Goal: Information Seeking & Learning: Learn about a topic

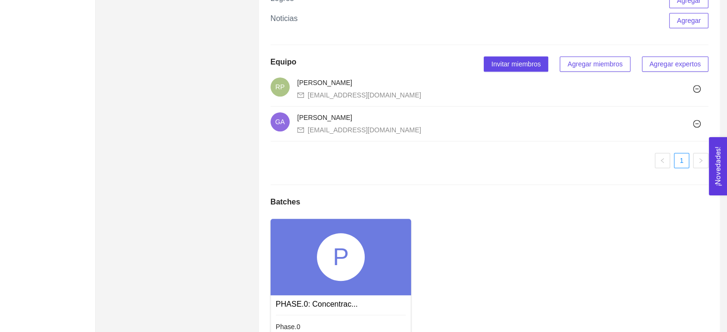
scroll to position [573, 0]
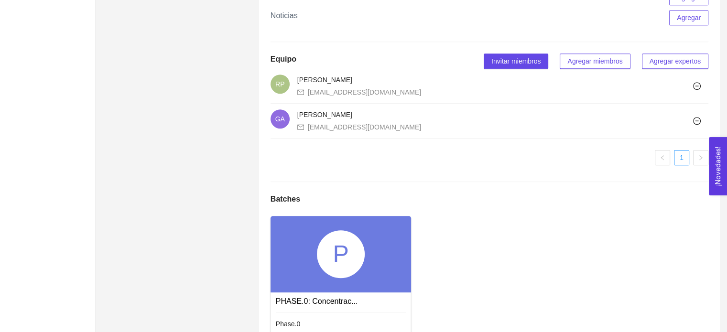
click at [308, 248] on div "P" at bounding box center [340, 254] width 141 height 76
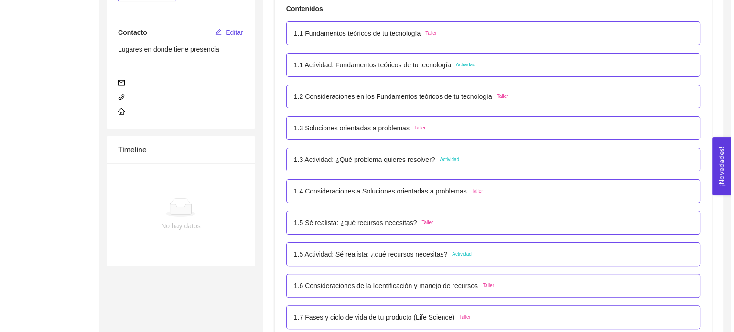
scroll to position [191, 0]
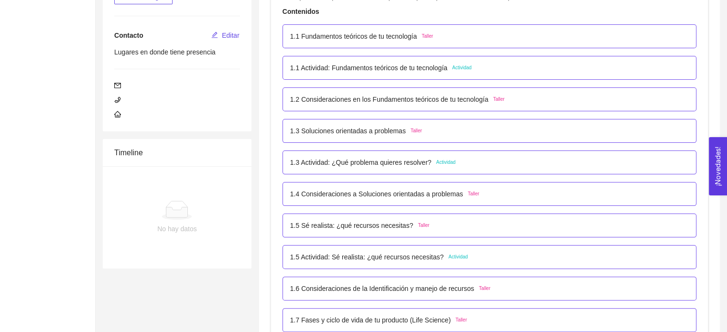
click at [378, 51] on li "1.1 Fundamentos teóricos de tu tecnología Taller" at bounding box center [489, 37] width 414 height 32
click at [382, 39] on p "1.1 Fundamentos teóricos de tu tecnología" at bounding box center [353, 36] width 127 height 11
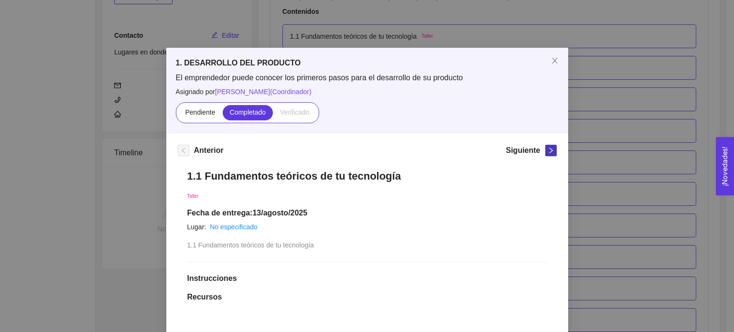
click at [550, 152] on icon "right" at bounding box center [551, 150] width 7 height 7
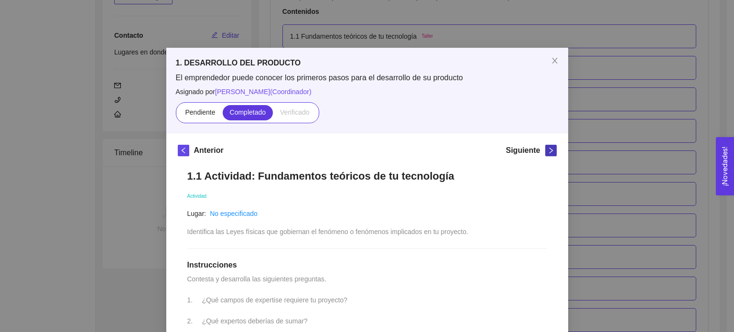
click at [550, 152] on icon "right" at bounding box center [551, 150] width 7 height 7
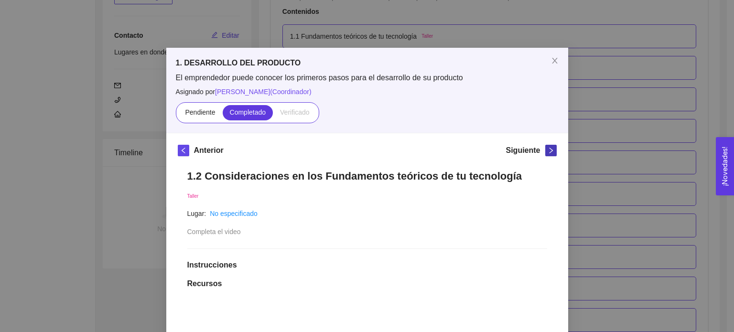
click at [550, 152] on icon "right" at bounding box center [551, 150] width 7 height 7
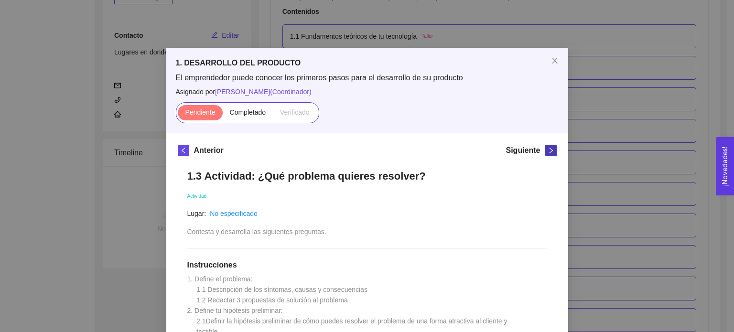
drag, startPoint x: 550, startPoint y: 152, endPoint x: 359, endPoint y: 217, distance: 201.4
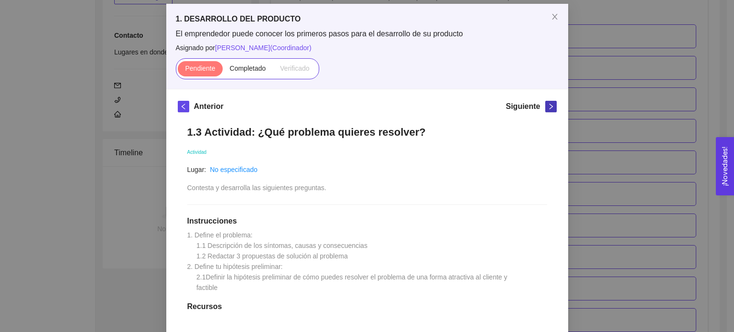
scroll to position [48, 0]
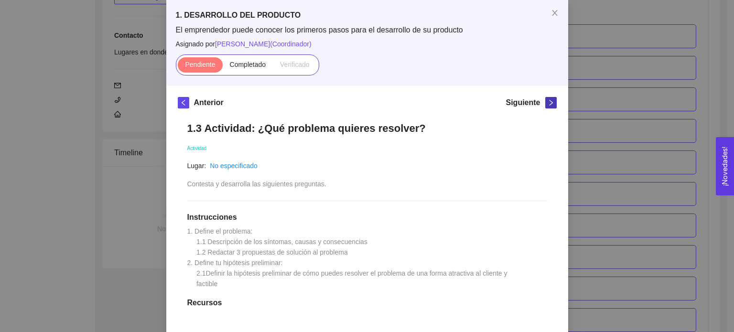
click at [548, 105] on icon "right" at bounding box center [551, 102] width 7 height 7
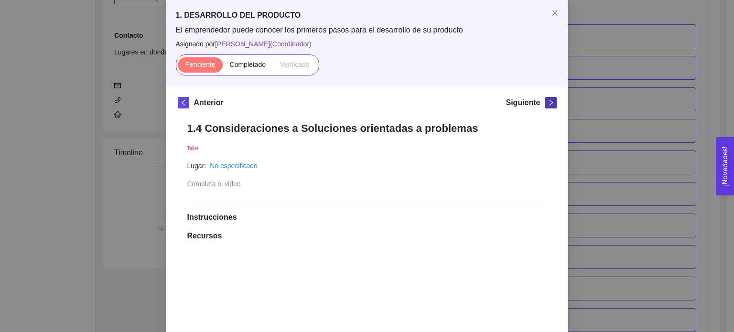
click at [548, 100] on icon "right" at bounding box center [551, 102] width 7 height 7
click at [541, 108] on div "Siguiente" at bounding box center [531, 104] width 51 height 15
click at [546, 103] on span "right" at bounding box center [551, 102] width 11 height 7
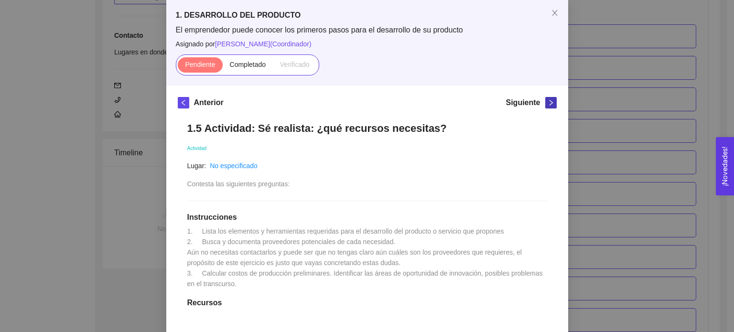
click at [546, 103] on span "right" at bounding box center [551, 102] width 11 height 7
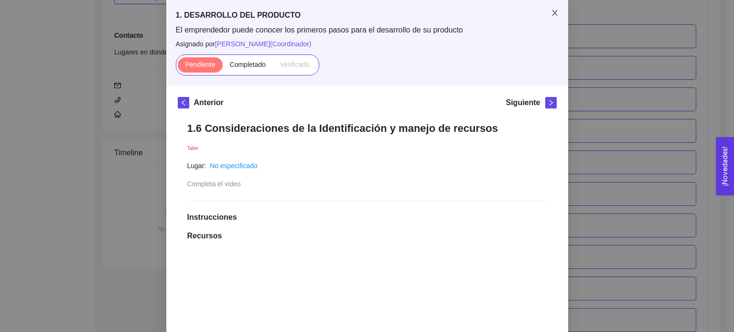
click at [547, 12] on span "Close" at bounding box center [554, 13] width 27 height 27
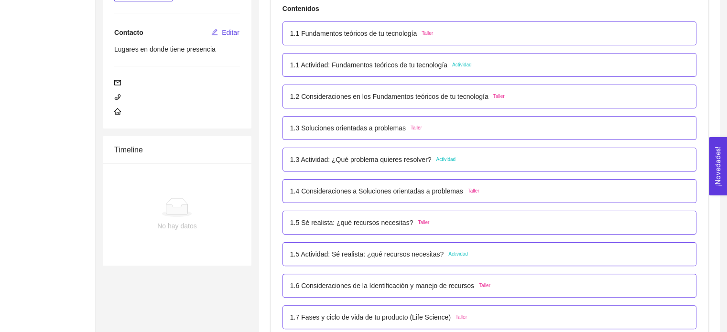
scroll to position [191, 0]
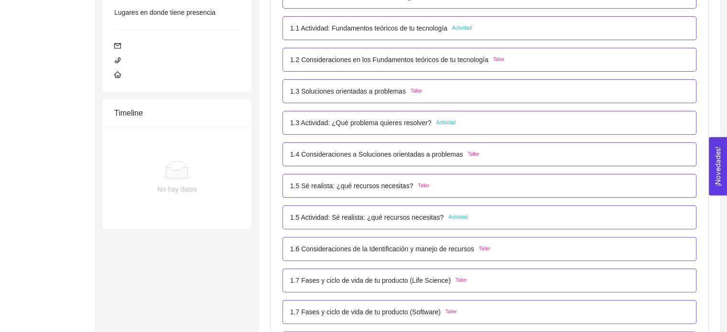
scroll to position [239, 0]
